Goal: Use online tool/utility

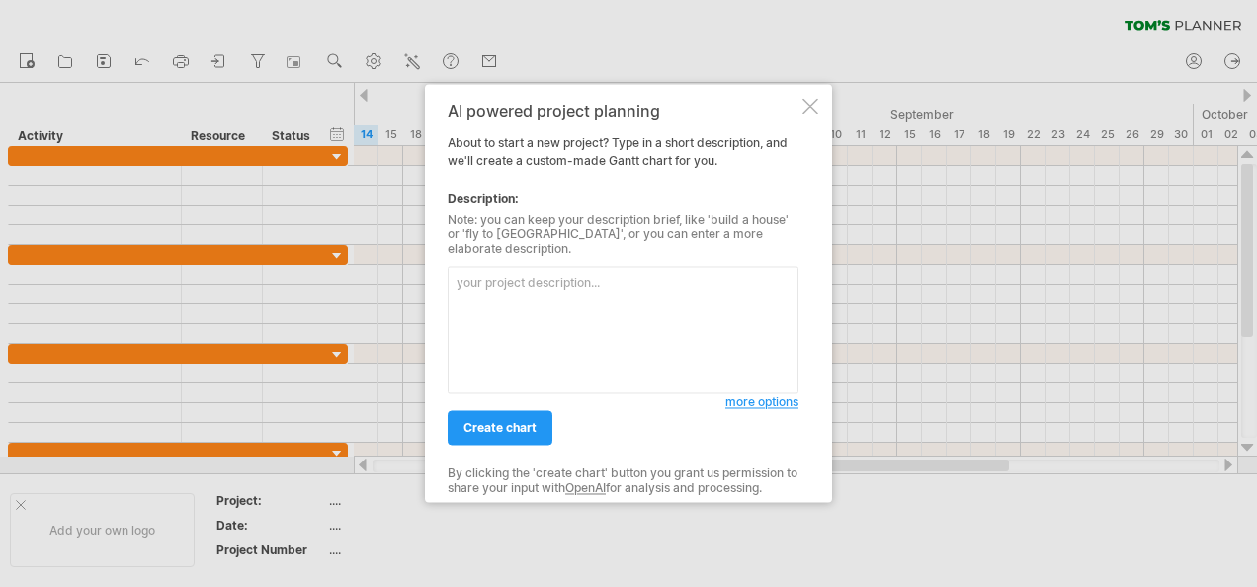
click at [619, 351] on textarea at bounding box center [623, 331] width 351 height 128
type textarea "d"
type textarea "ㄎ"
type textarea "ㄋ"
type textarea "ㄇ"
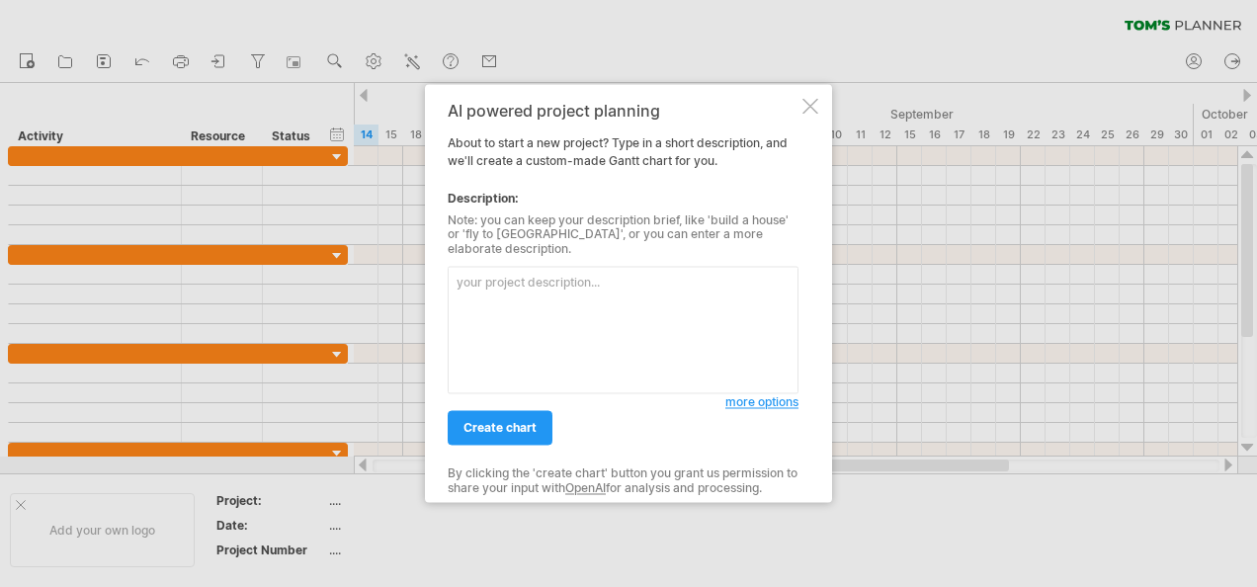
type textarea "ㄎ"
type textarea "ㄋ"
type textarea "ㄇ"
type textarea "ㄎ"
type textarea "ㄋ"
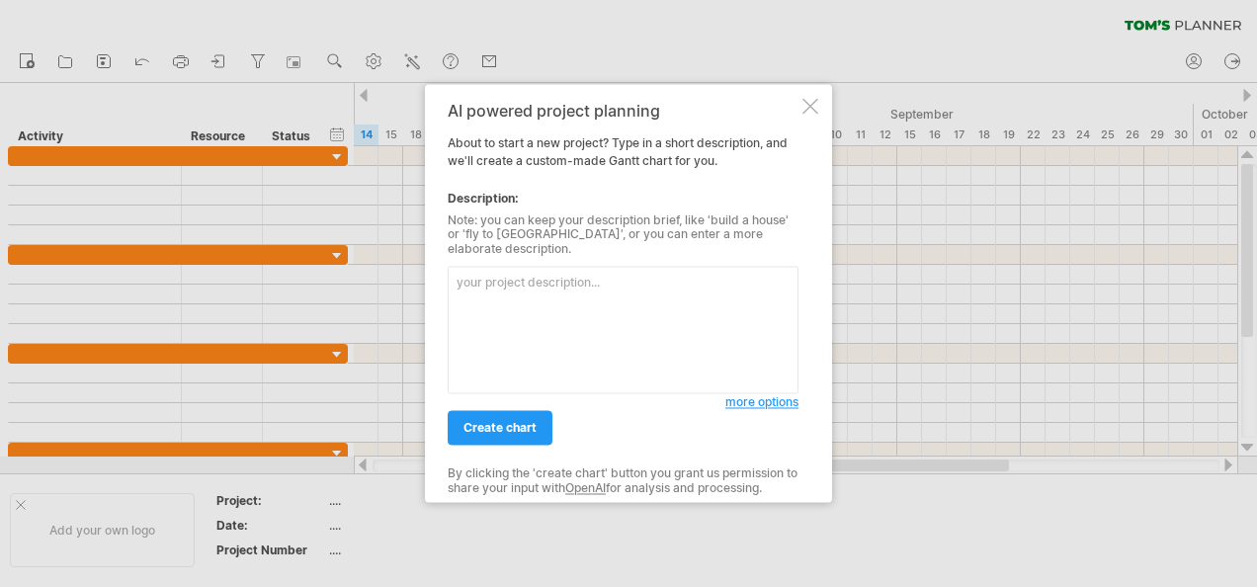
type textarea "ㄇ"
type textarea "ㄋ"
type textarea "ㄇ"
type textarea "ㄋ"
type textarea "ㄎ"
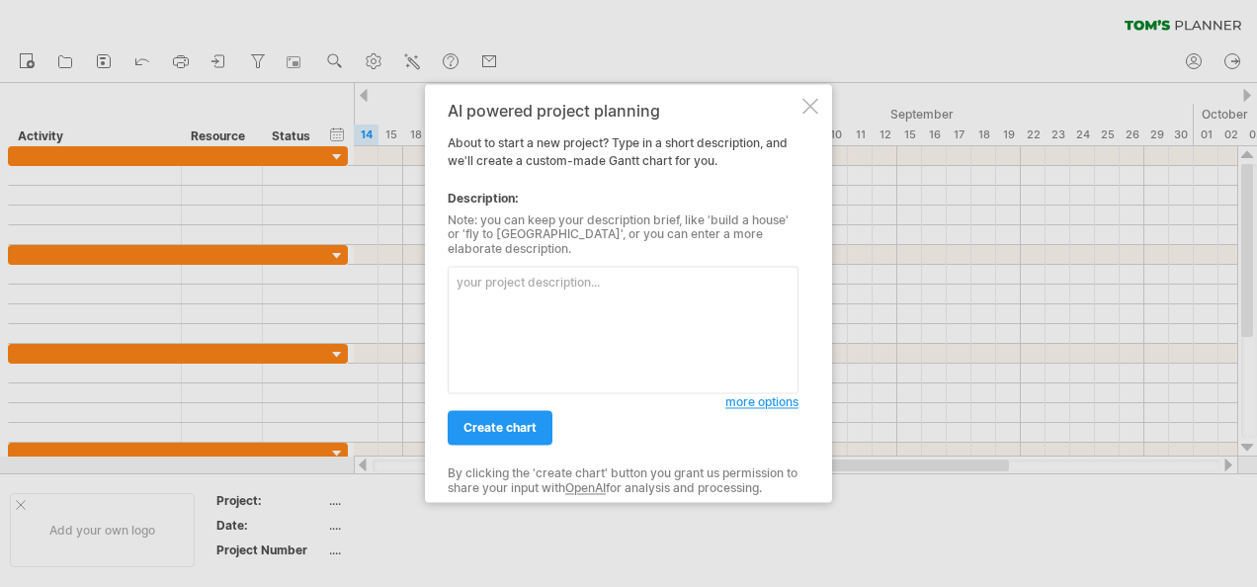
type textarea "ㄇ"
type textarea "ㄋ"
type textarea "ㄎ"
type textarea "我"
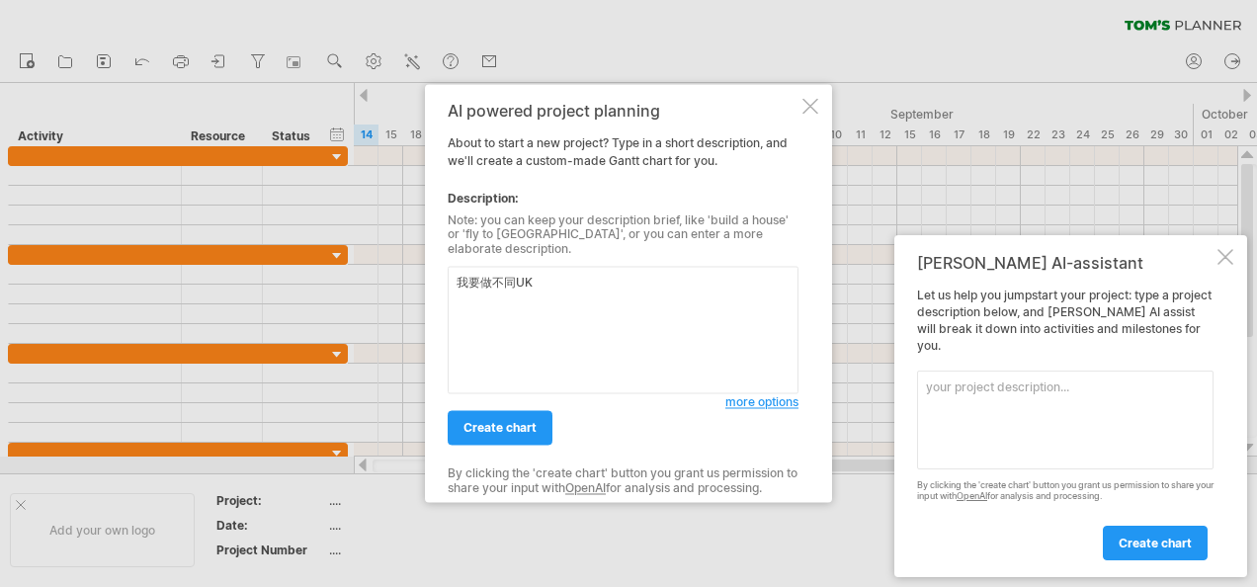
click at [1226, 265] on div at bounding box center [1226, 257] width 16 height 16
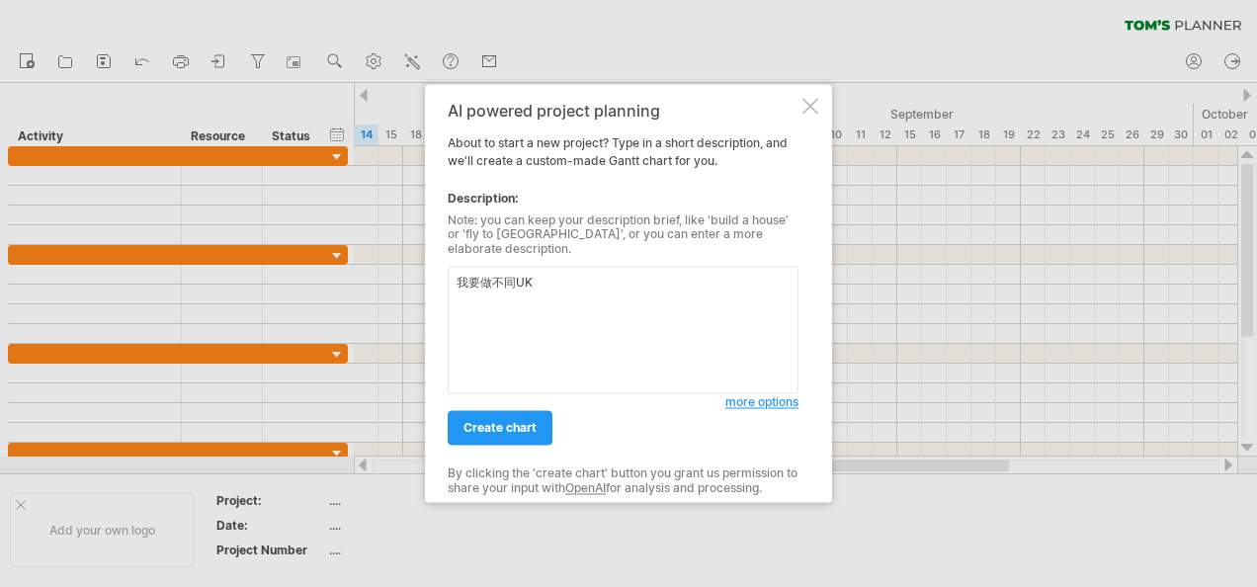
click at [635, 302] on textarea "我要做不同UK" at bounding box center [623, 331] width 351 height 128
type textarea "我要做不同尺寸的模具，[GEOGRAPHIC_DATA]"
